Goal: Information Seeking & Learning: Compare options

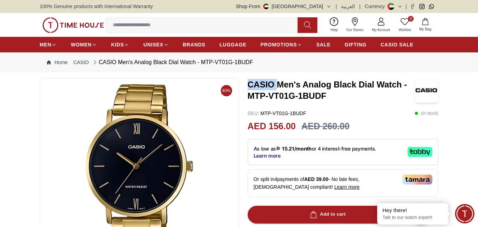
drag, startPoint x: 247, startPoint y: 85, endPoint x: 276, endPoint y: 84, distance: 28.3
copy h3 "CASIO"
click at [142, 22] on input at bounding box center [205, 25] width 198 height 14
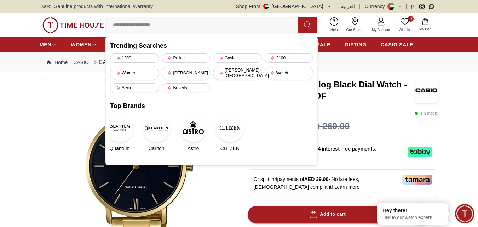
paste input "*****"
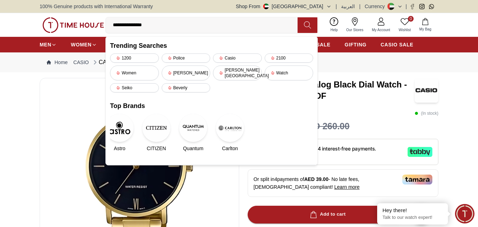
type input "**********"
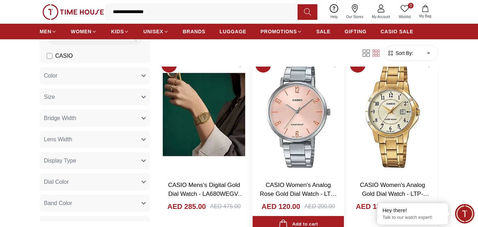
scroll to position [425, 0]
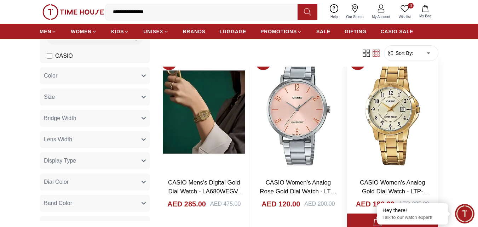
click at [396, 115] on img at bounding box center [392, 112] width 91 height 120
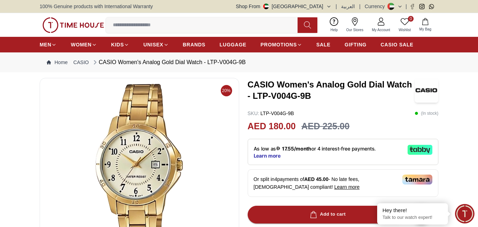
click at [159, 25] on input at bounding box center [205, 25] width 198 height 14
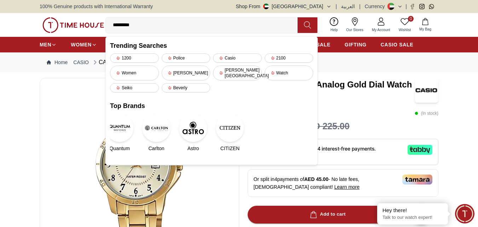
type input "**********"
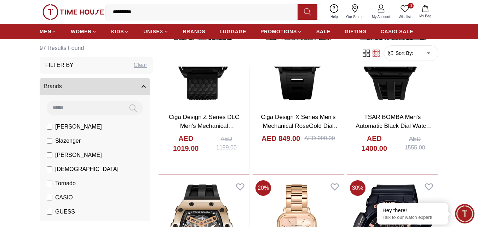
scroll to position [602, 0]
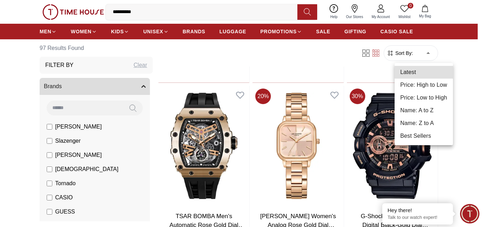
click at [436, 99] on li "Price: Low to High" at bounding box center [424, 97] width 58 height 13
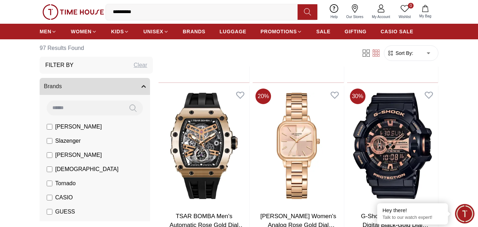
type input "*"
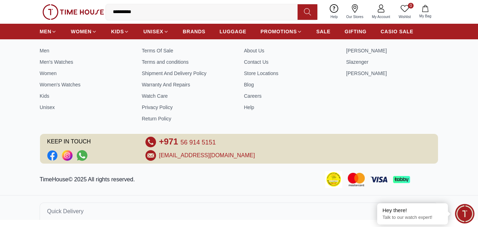
scroll to position [303, 0]
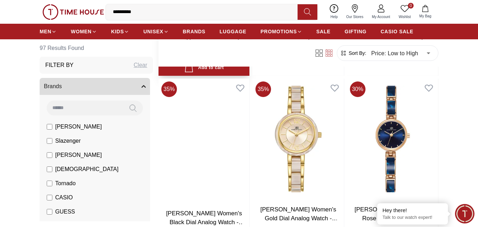
scroll to position [425, 0]
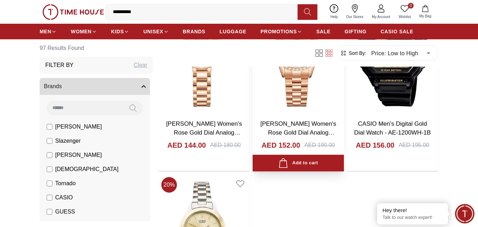
scroll to position [2371, 0]
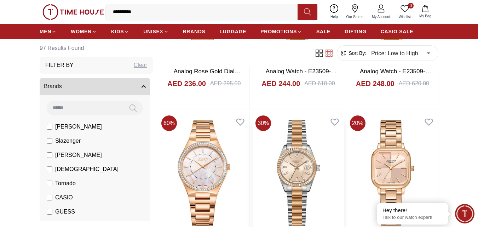
scroll to position [3504, 0]
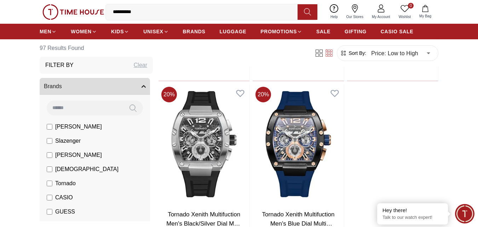
scroll to position [4743, 0]
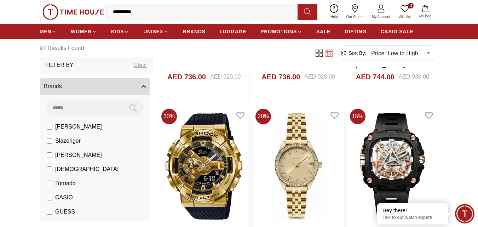
scroll to position [5132, 0]
